Goal: Find specific page/section: Find specific page/section

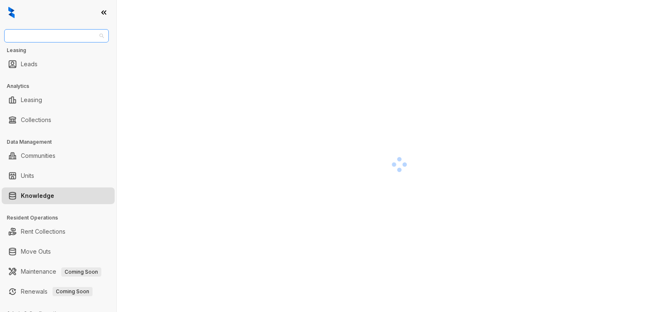
click at [68, 35] on span "United Apartment Group" at bounding box center [56, 36] width 95 height 12
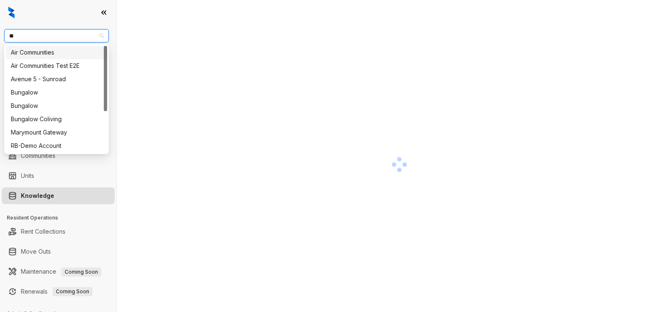
type input "***"
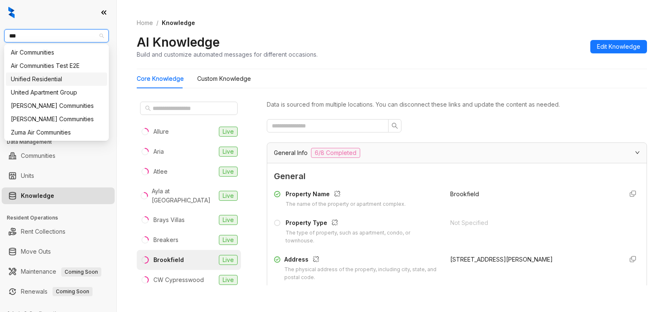
click at [25, 76] on div "Unified Residential" at bounding box center [56, 79] width 91 height 9
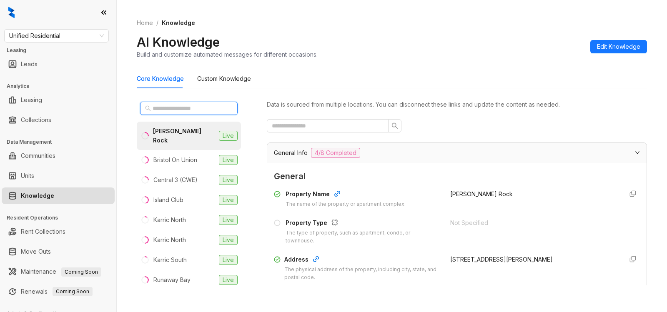
click at [197, 107] on input "text" at bounding box center [188, 108] width 73 height 9
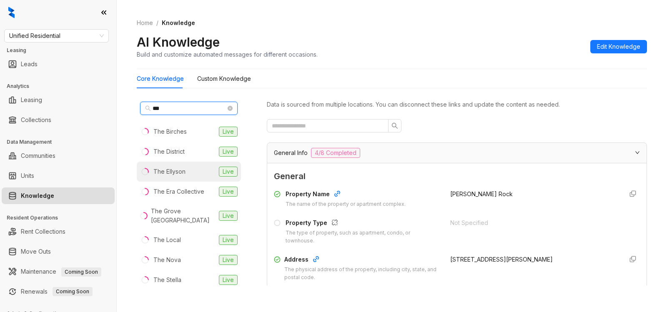
type input "***"
click at [167, 173] on div "The Ellyson" at bounding box center [169, 171] width 32 height 9
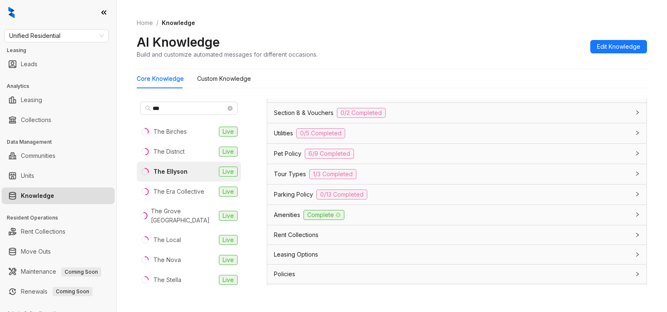
scroll to position [550, 0]
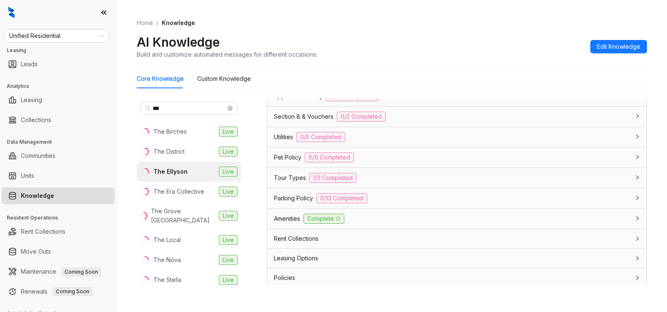
click at [519, 197] on div "Parking Policy 0/13 Completed" at bounding box center [452, 198] width 356 height 10
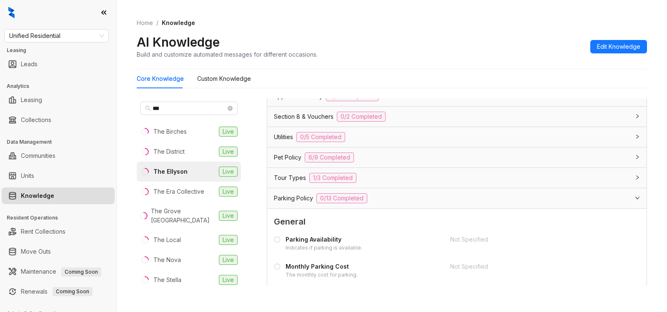
click at [385, 136] on div "Utilities 0/5 Completed" at bounding box center [452, 137] width 356 height 10
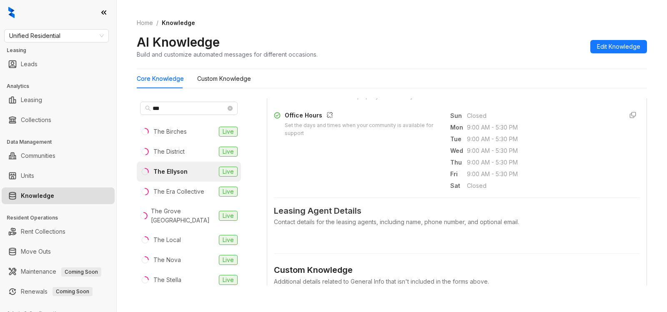
scroll to position [479, 0]
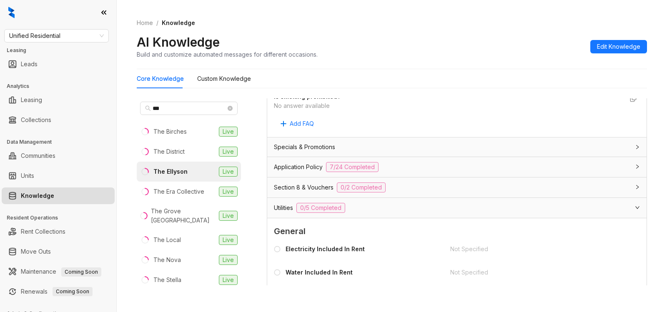
click at [432, 168] on div "Application Policy 7/24 Completed" at bounding box center [452, 167] width 356 height 10
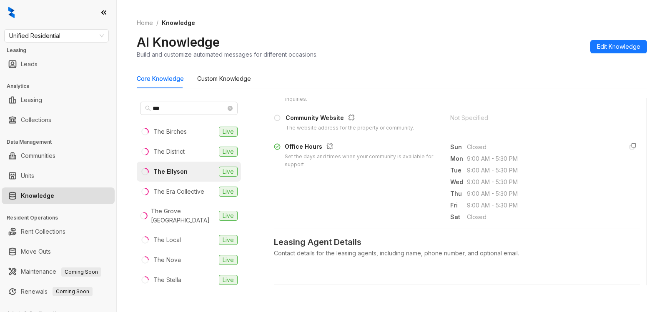
scroll to position [0, 0]
